Goal: Information Seeking & Learning: Learn about a topic

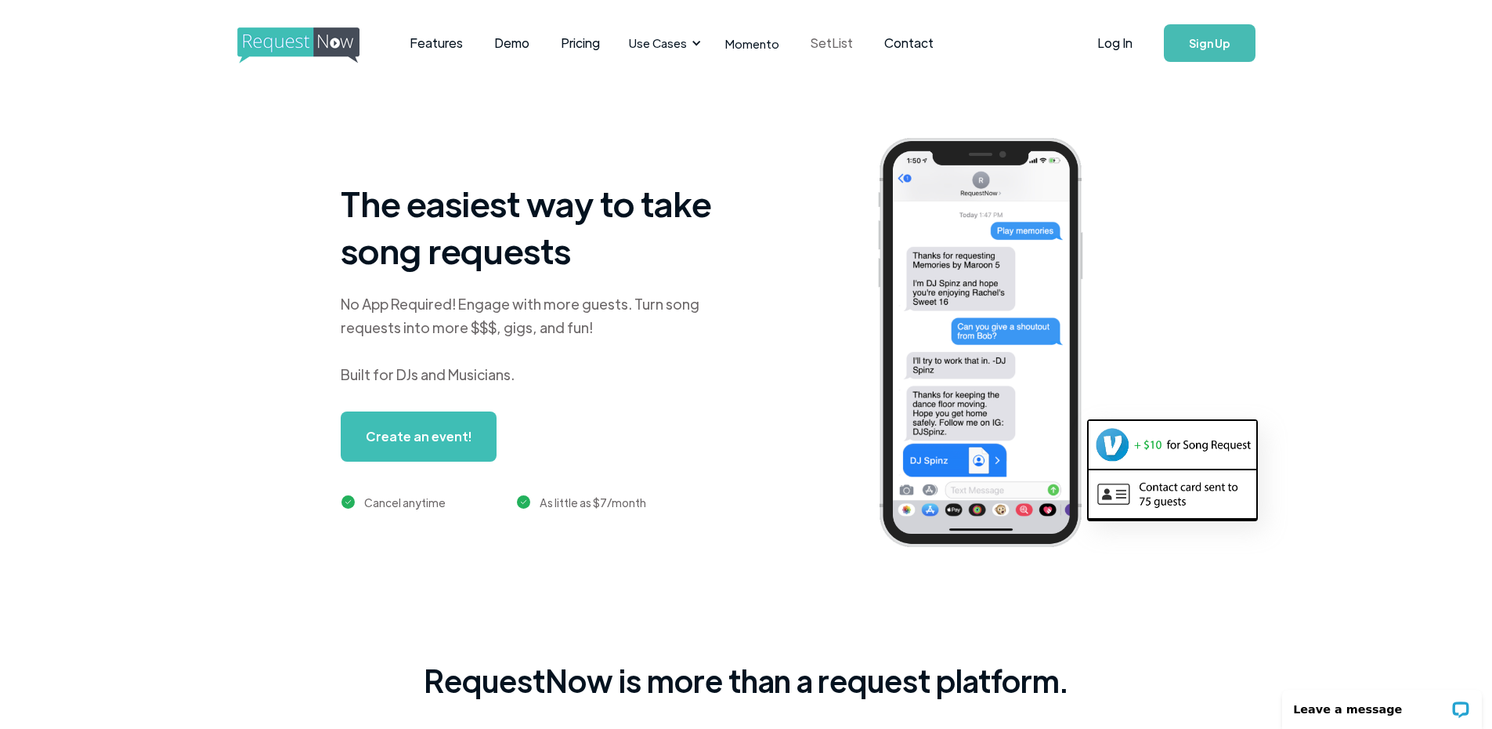
click at [836, 45] on link "SetList" at bounding box center [832, 43] width 74 height 49
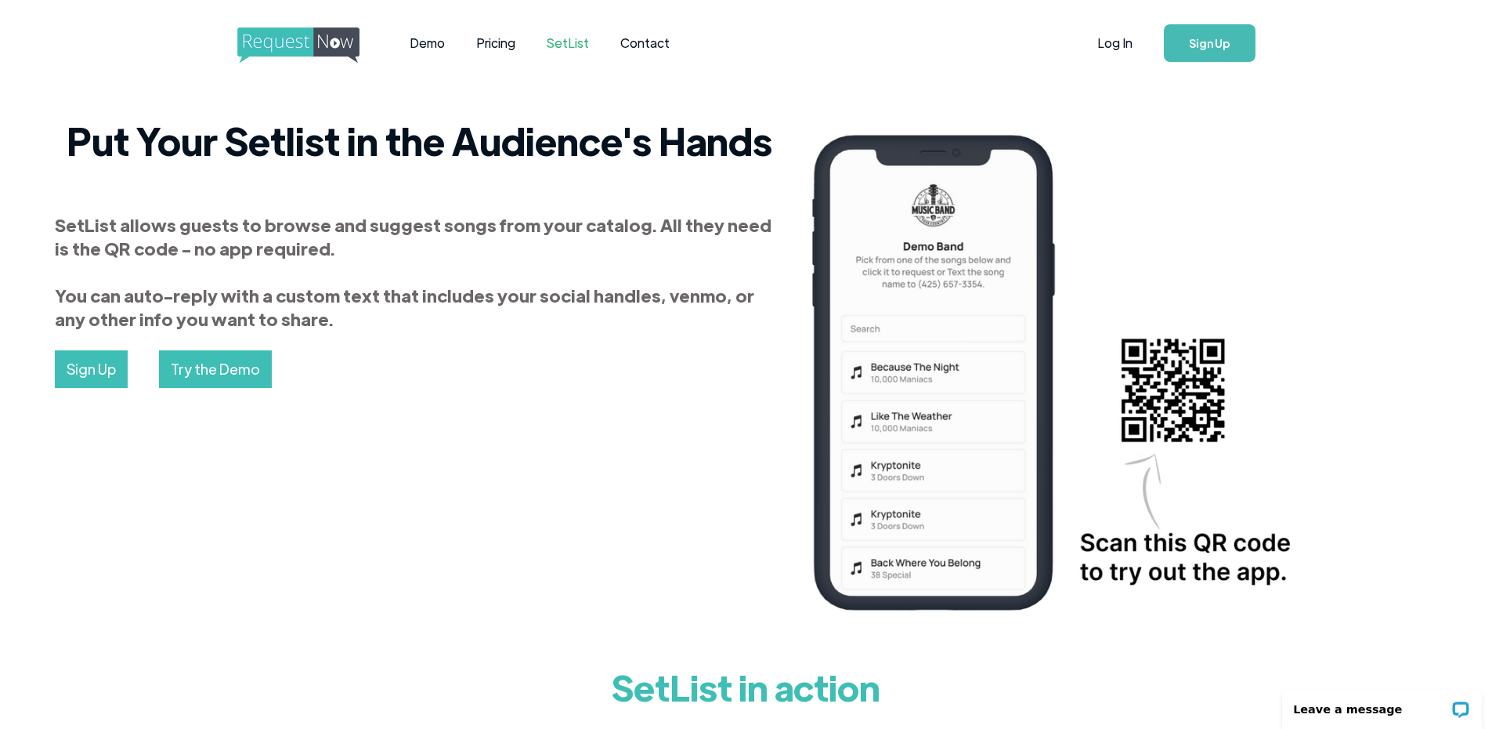
click at [313, 52] on img "home" at bounding box center [312, 45] width 151 height 36
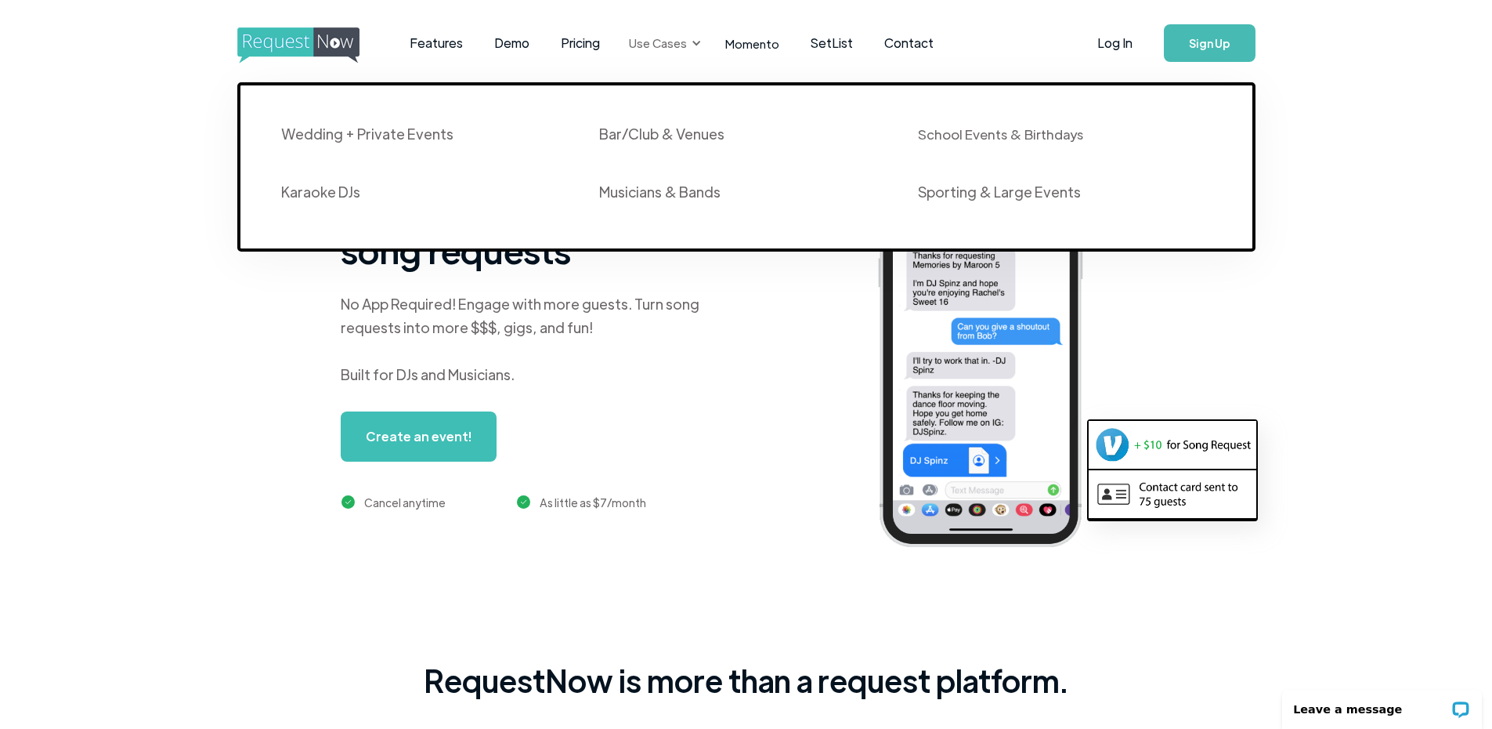
click at [676, 47] on div "Use Cases" at bounding box center [658, 42] width 58 height 17
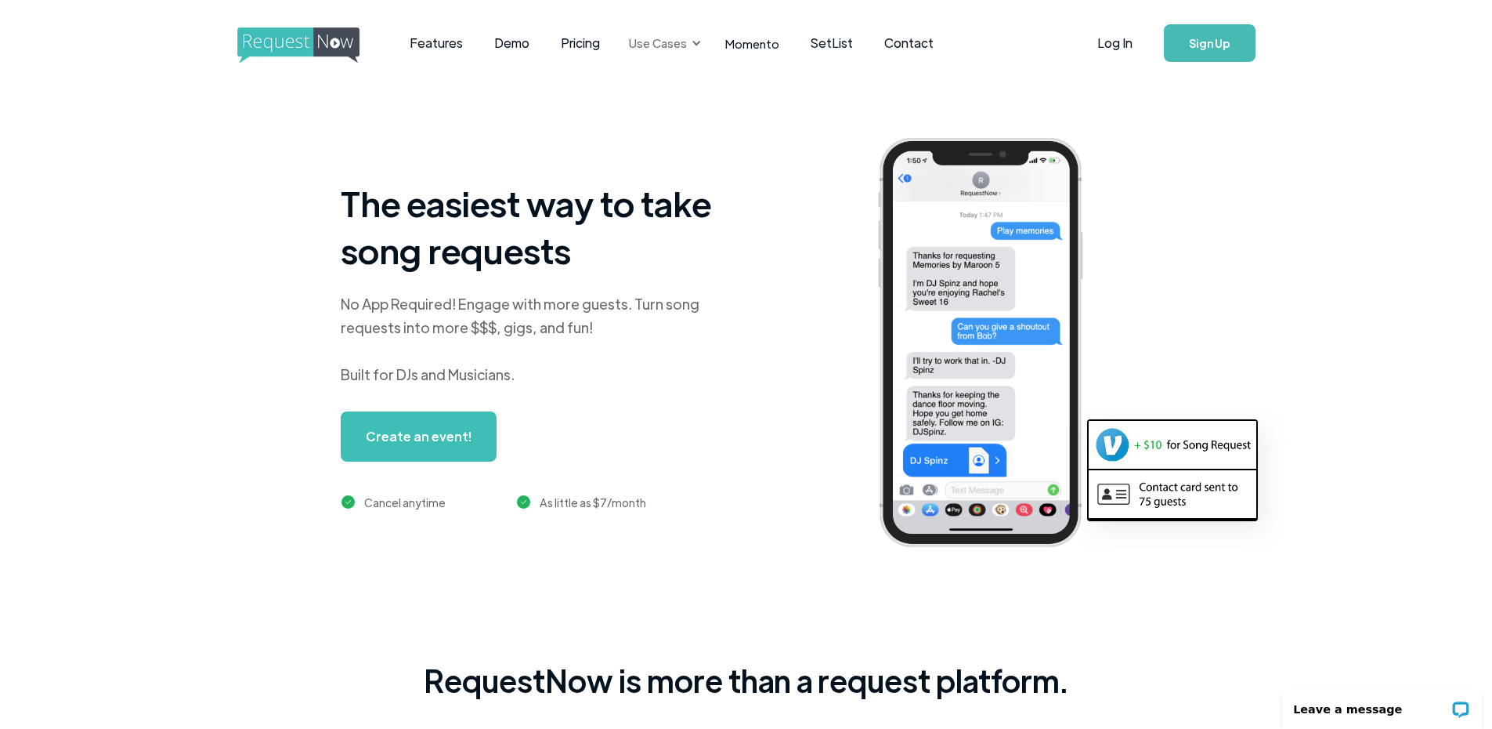
click at [676, 47] on div "Use Cases" at bounding box center [658, 42] width 58 height 17
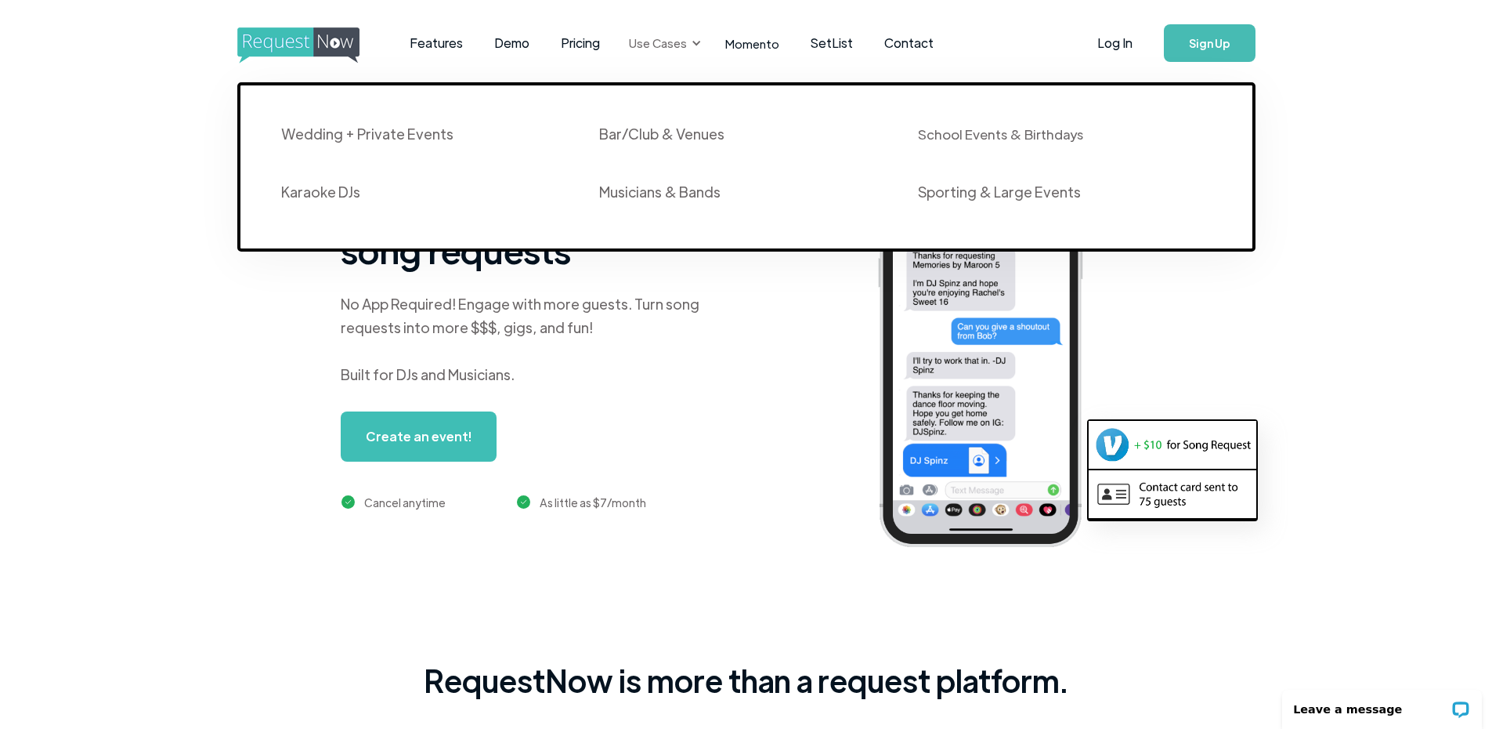
click at [676, 47] on div "Use Cases" at bounding box center [658, 42] width 58 height 17
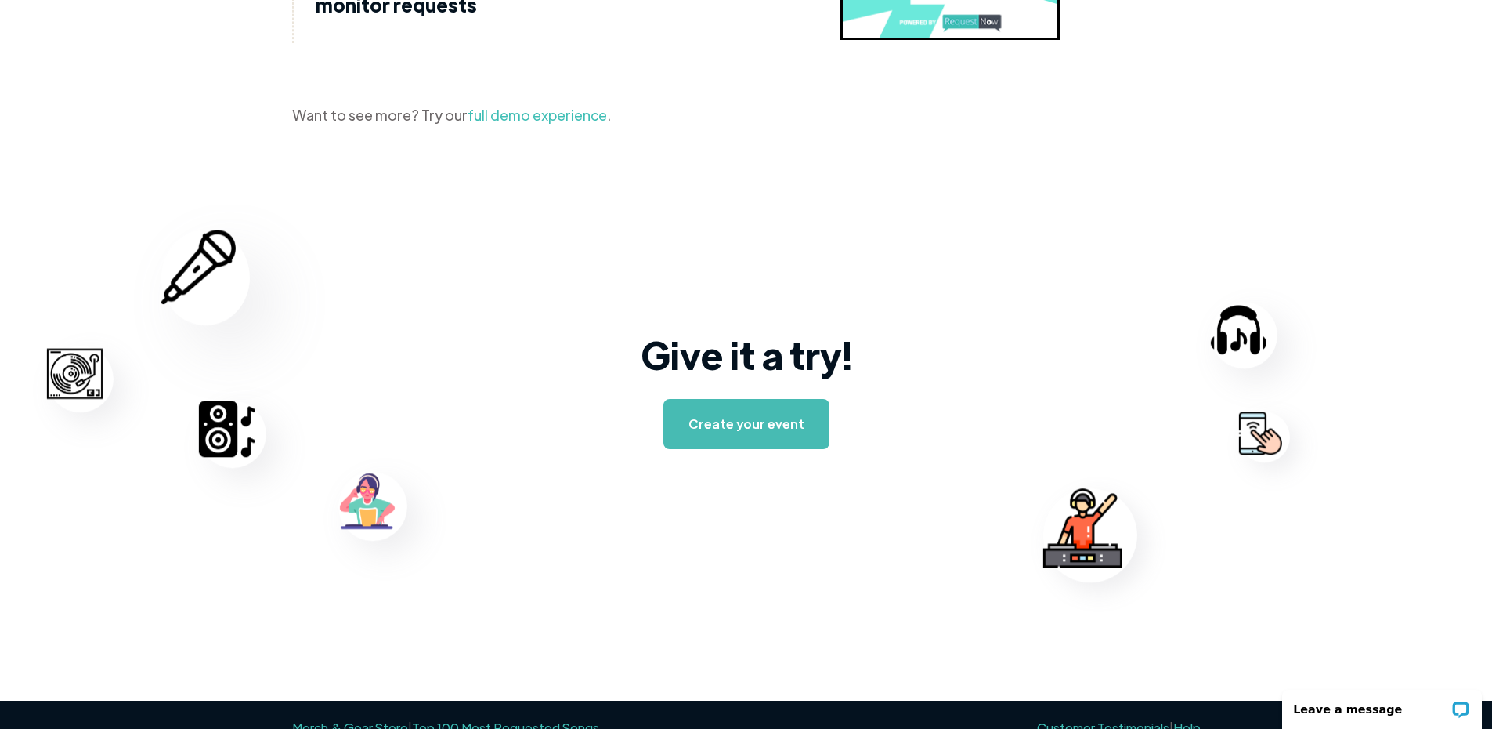
scroll to position [2407, 0]
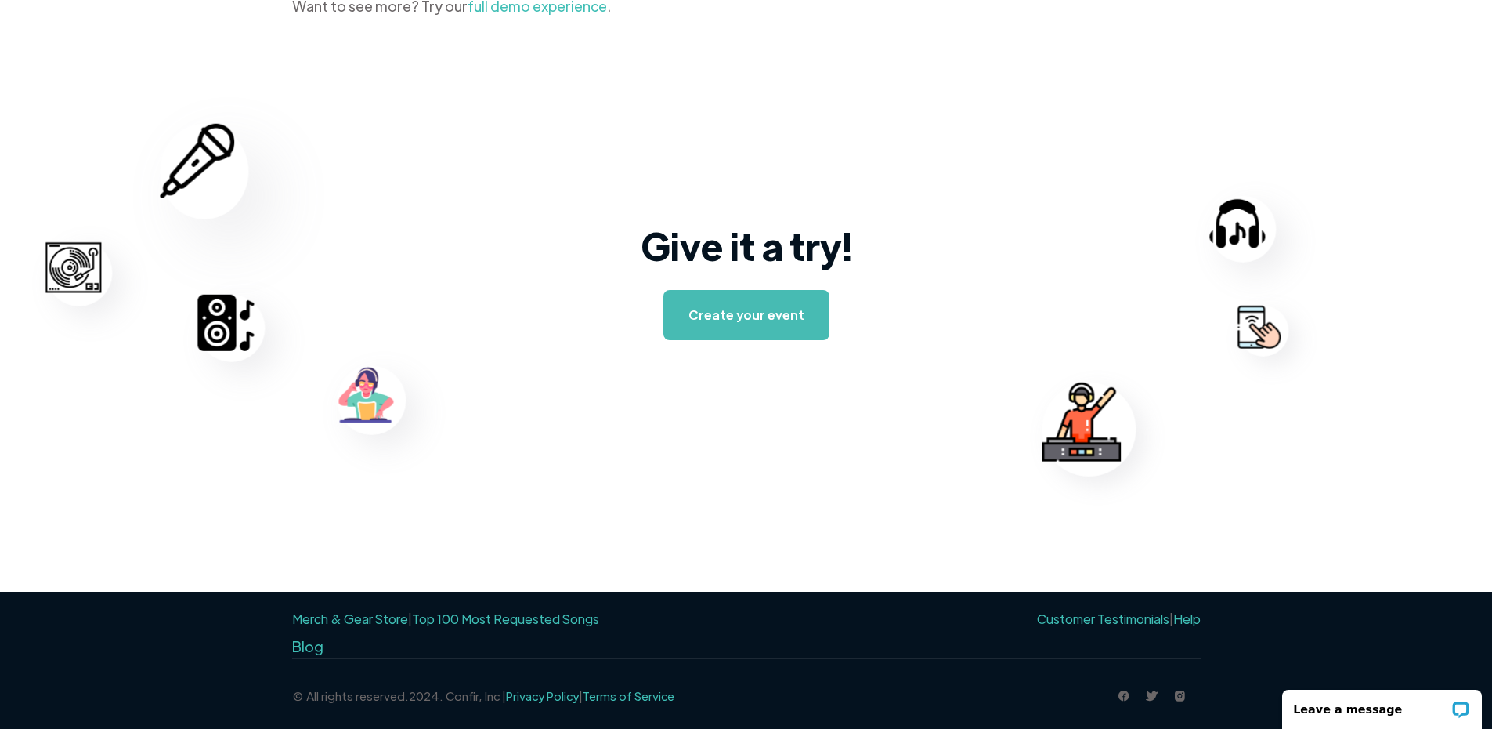
click at [482, 621] on link "Top 100 Most Requested Songs" at bounding box center [505, 618] width 187 height 16
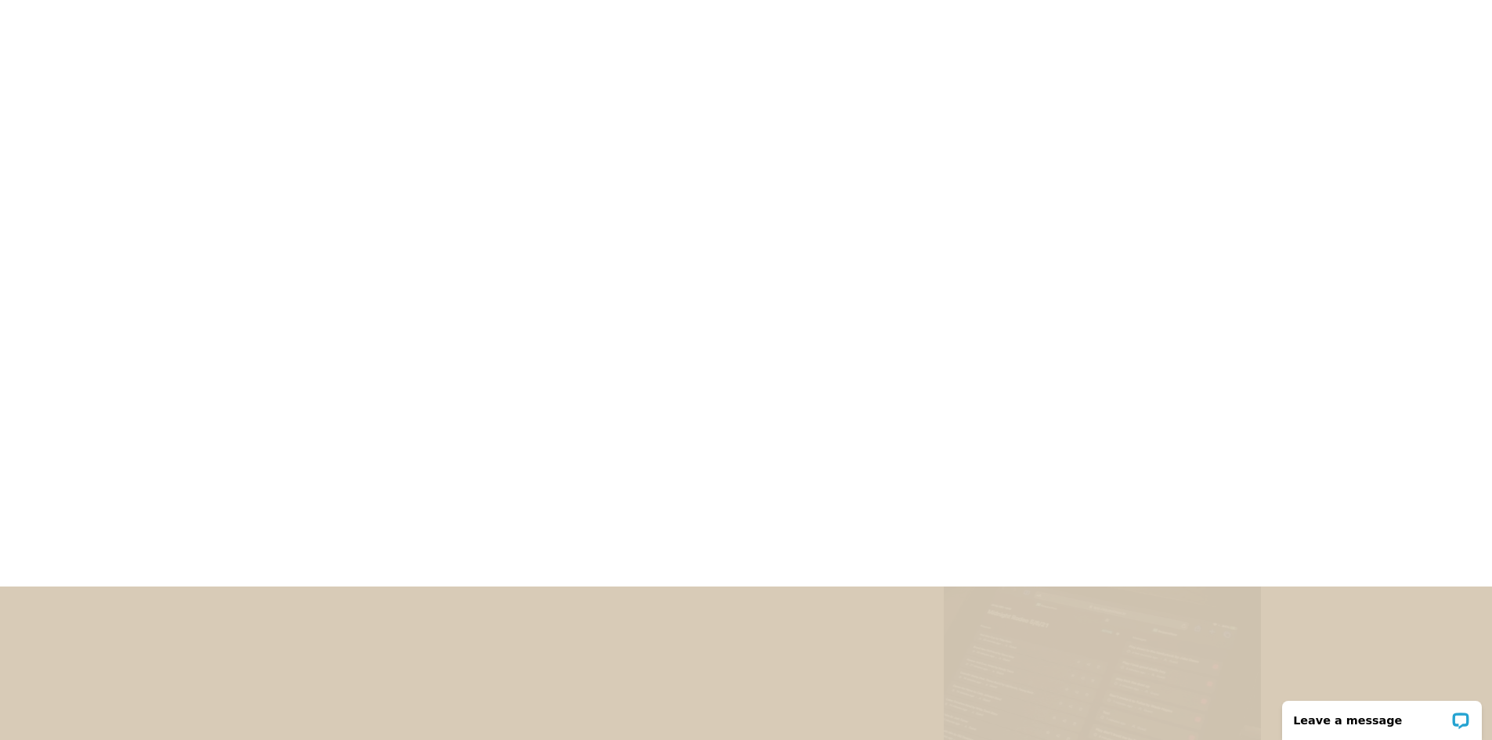
scroll to position [313, 0]
